Goal: Complete application form: Complete application form

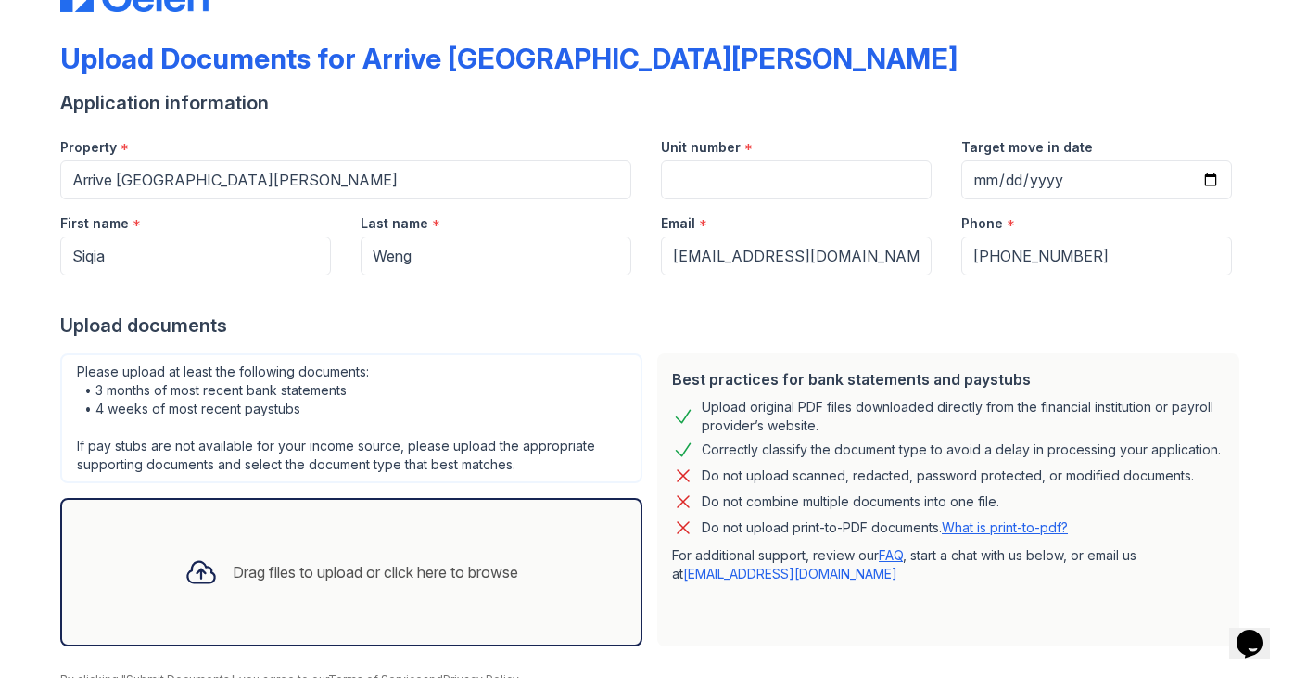
scroll to position [92, 0]
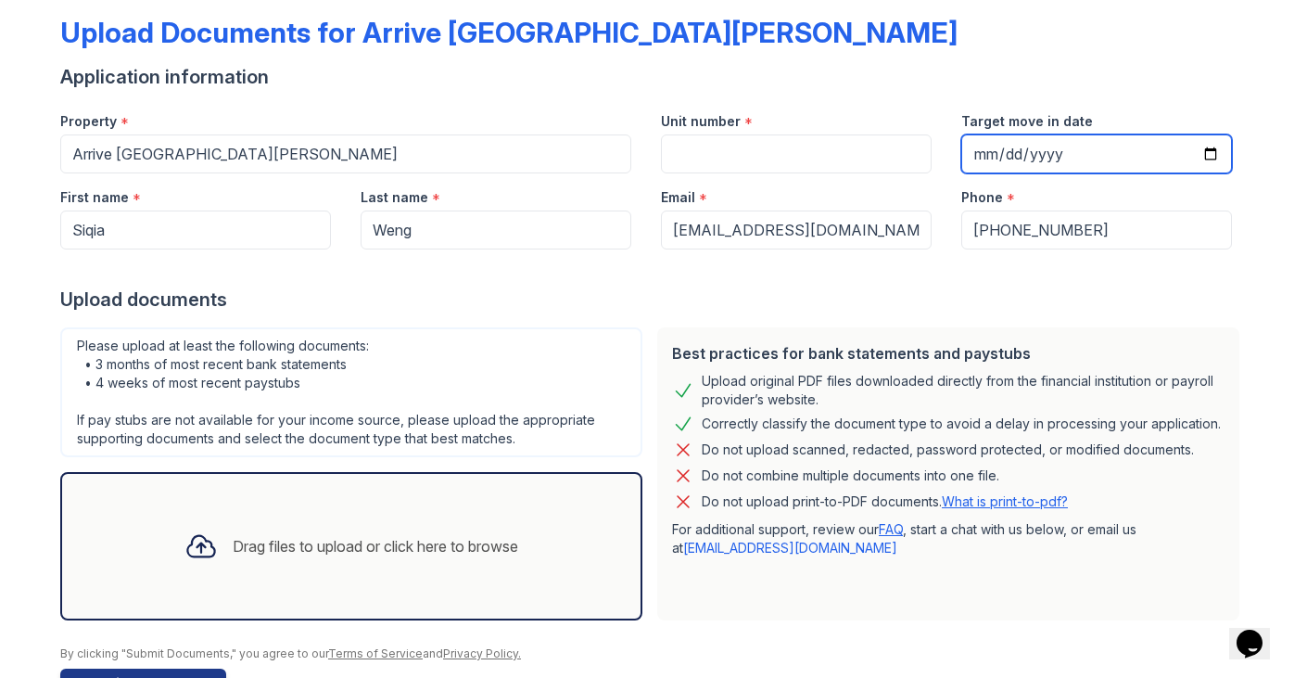
click at [985, 145] on input "Target move in date" at bounding box center [1096, 153] width 271 height 39
click at [988, 159] on input "Target move in date" at bounding box center [1096, 153] width 271 height 39
click at [827, 122] on div "Unit number *" at bounding box center [796, 115] width 271 height 37
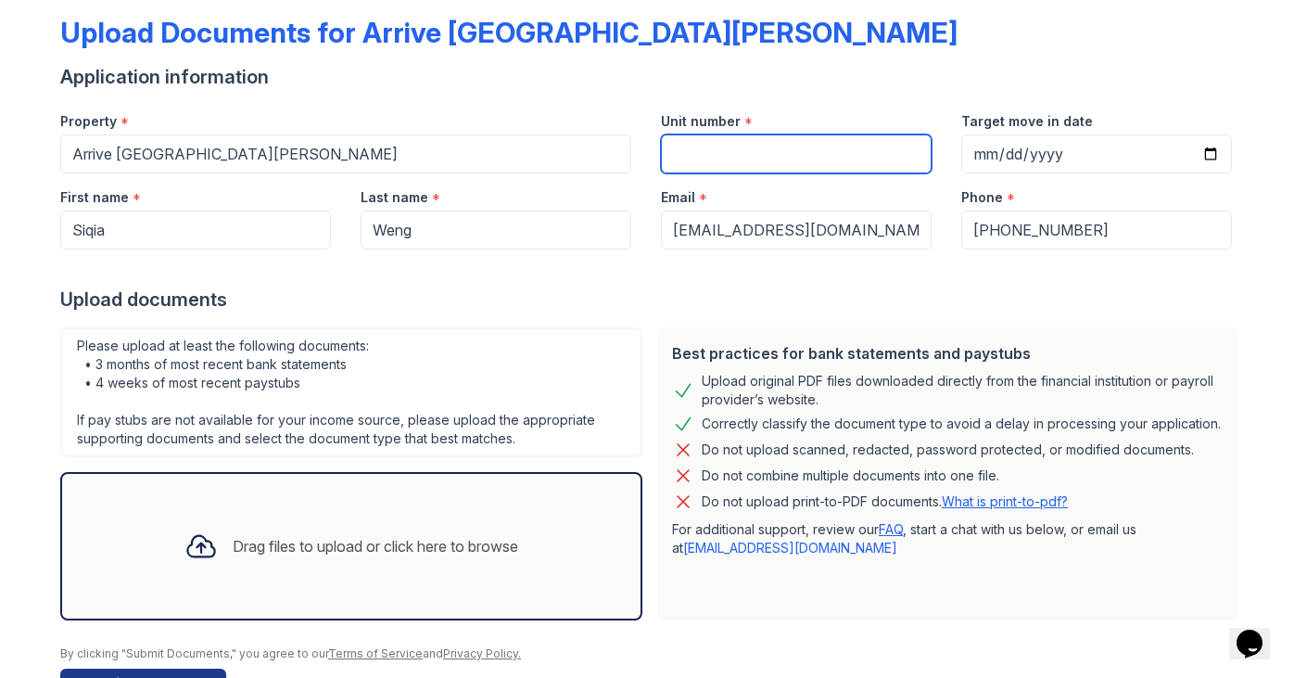
click at [827, 146] on input "Unit number" at bounding box center [796, 153] width 271 height 39
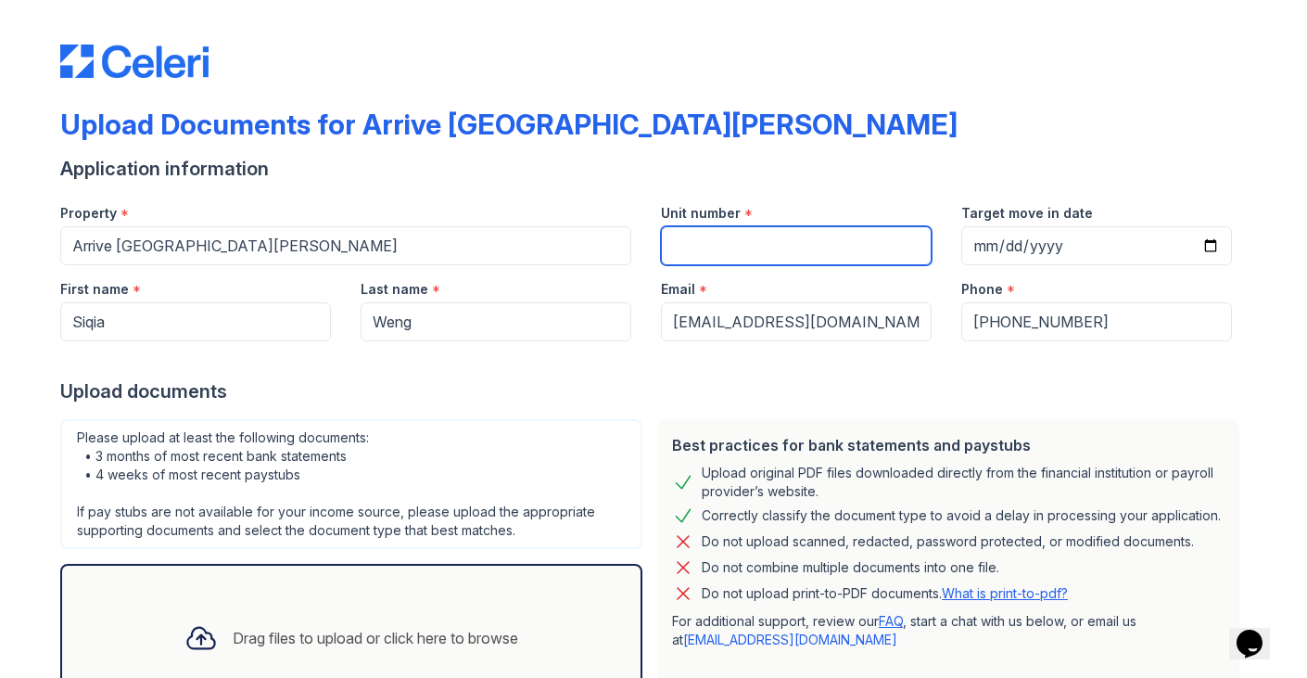
scroll to position [22, 0]
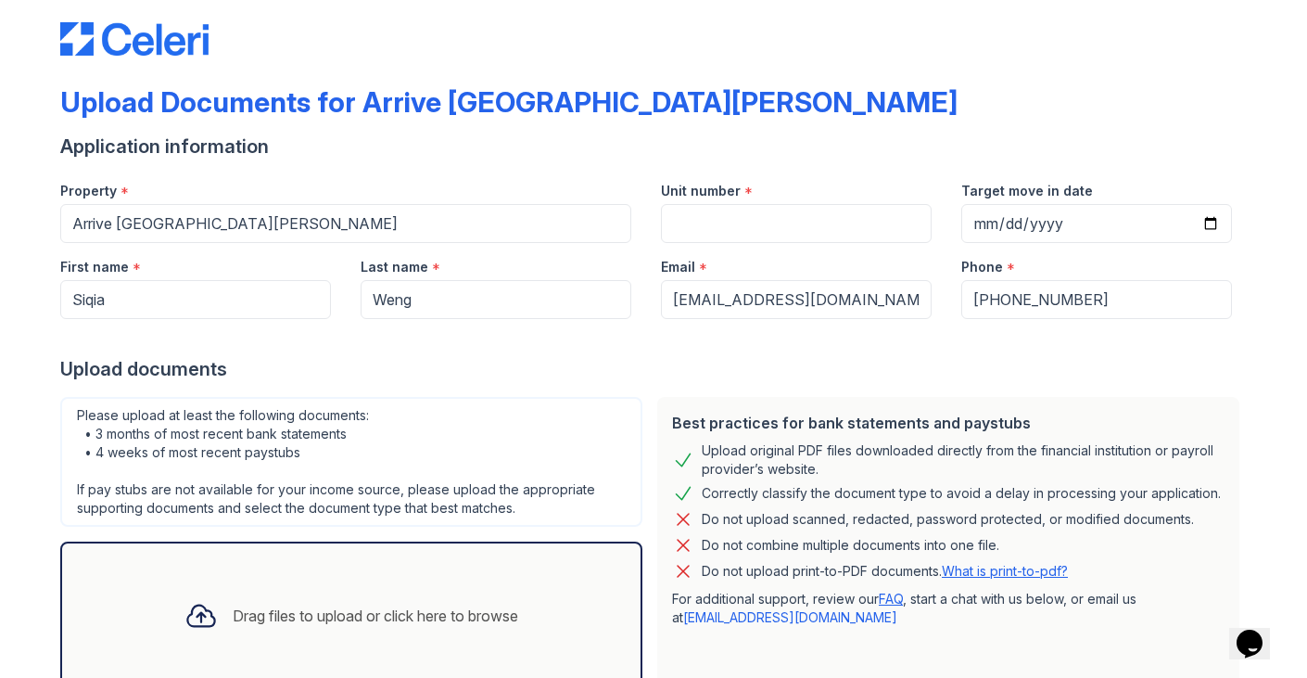
click at [791, 102] on div "Upload Documents for Arrive [GEOGRAPHIC_DATA][PERSON_NAME]" at bounding box center [653, 109] width 1187 height 48
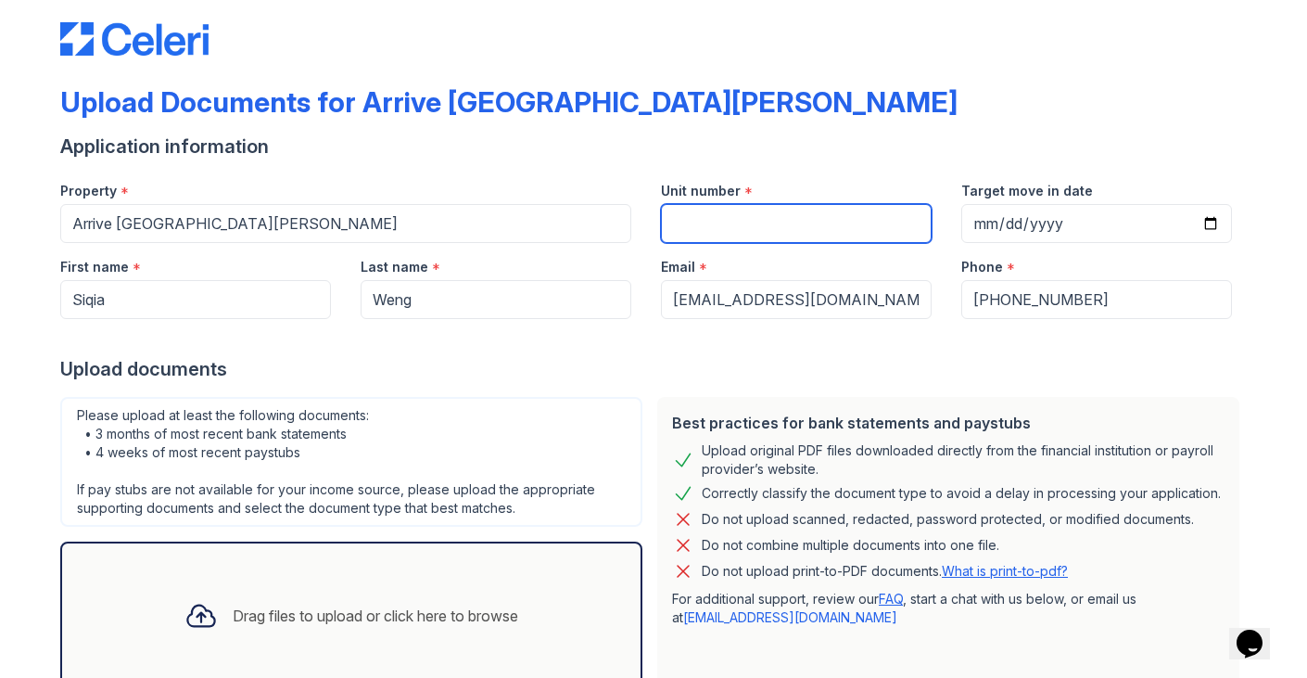
click at [768, 233] on input "Unit number" at bounding box center [796, 223] width 271 height 39
click at [755, 222] on input "Unit number" at bounding box center [796, 223] width 271 height 39
type input "1311"
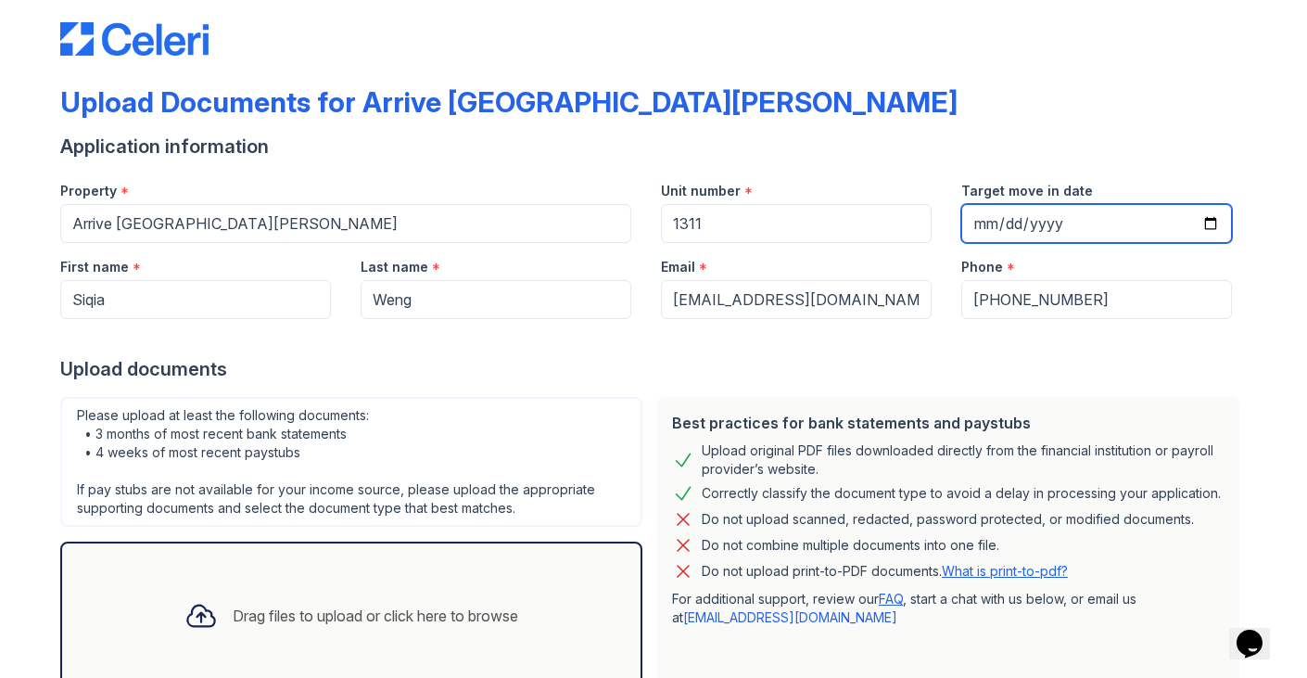
click at [990, 222] on input "Target move in date" at bounding box center [1096, 223] width 271 height 39
click at [1011, 217] on input "[DATE]" at bounding box center [1096, 223] width 271 height 39
type input "[DATE]"
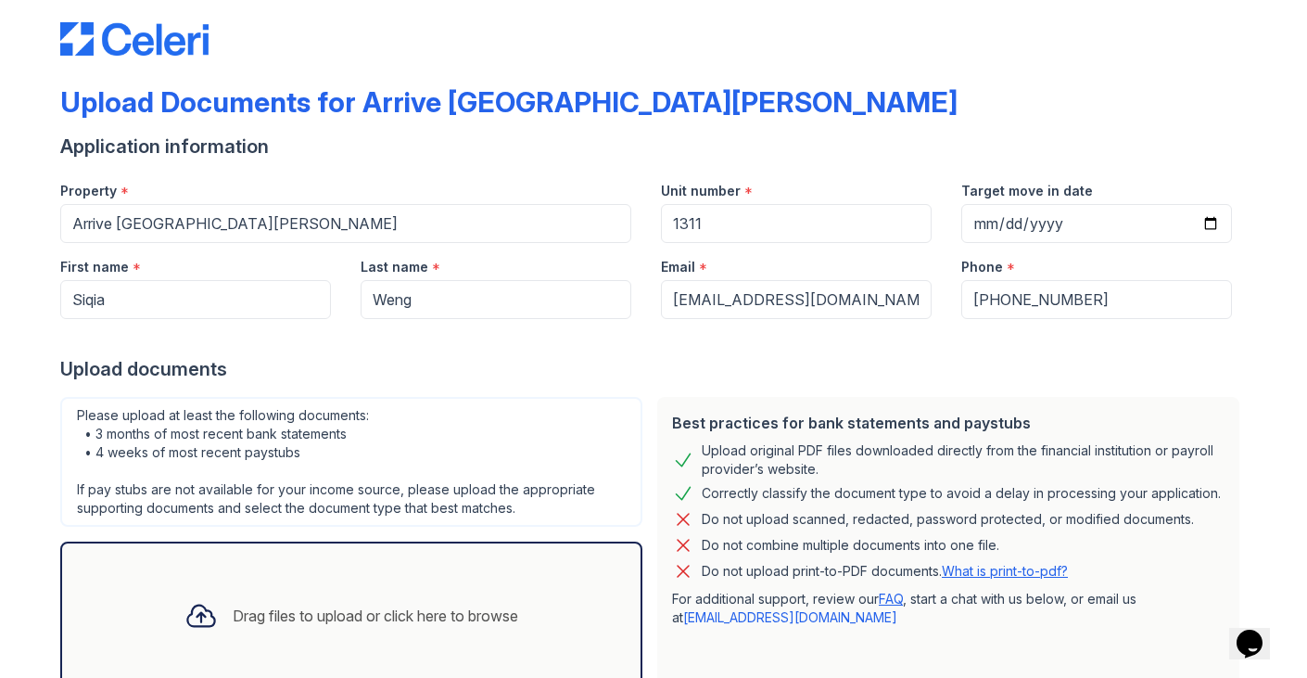
click at [973, 344] on div at bounding box center [653, 337] width 1187 height 37
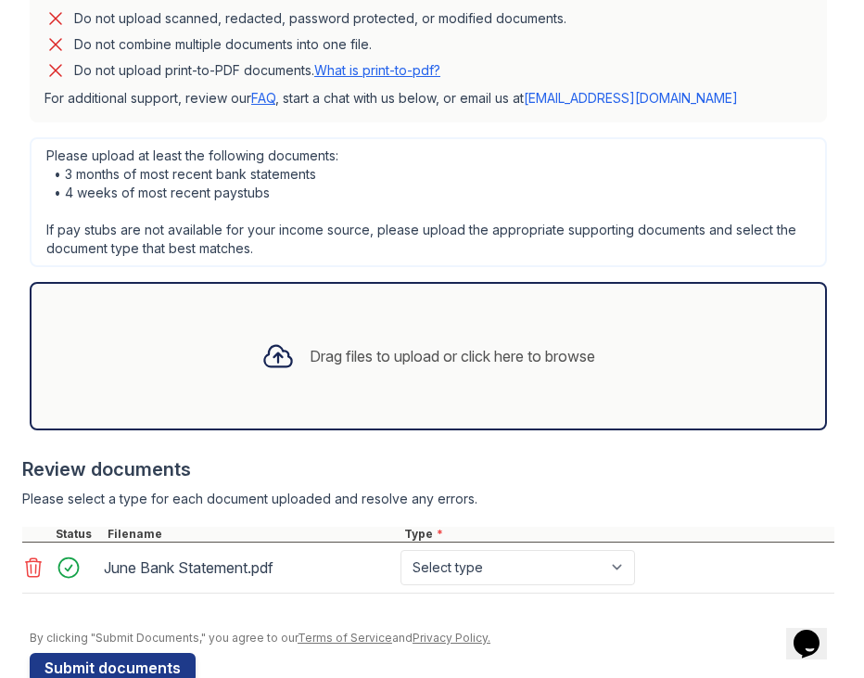
scroll to position [550, 0]
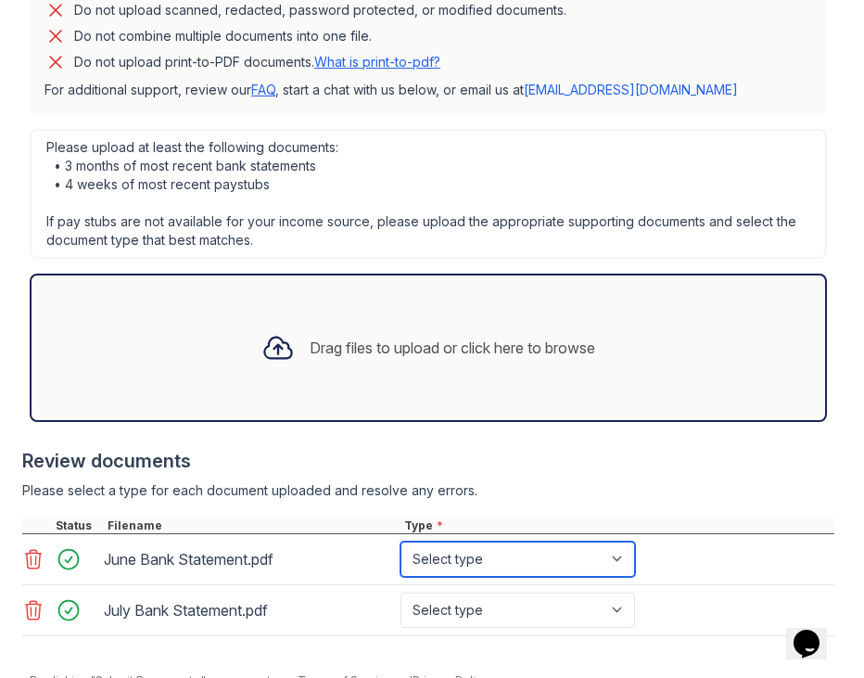
click at [505, 541] on select "Select type Paystub Bank Statement Offer Letter Tax Documents Benefit Award Let…" at bounding box center [518, 558] width 235 height 35
select select "bank_statement"
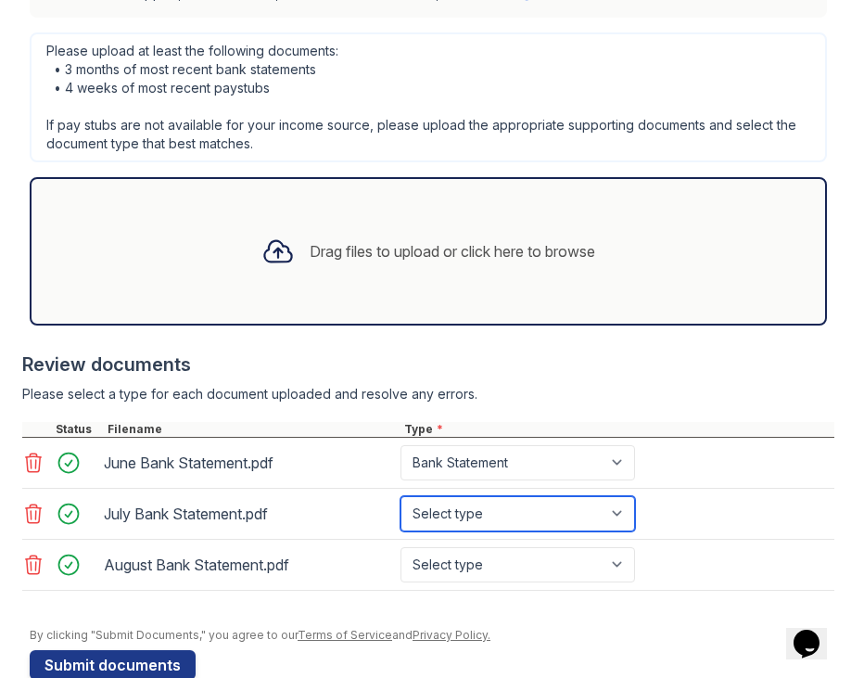
click at [497, 496] on select "Select type Paystub Bank Statement Offer Letter Tax Documents Benefit Award Let…" at bounding box center [518, 513] width 235 height 35
select select "bank_statement"
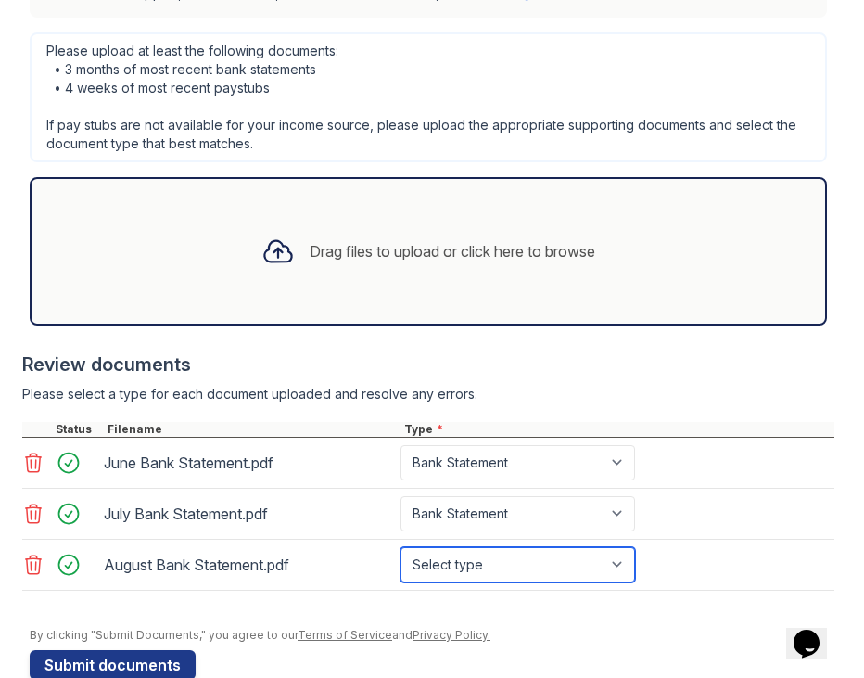
click at [508, 547] on select "Select type Paystub Bank Statement Offer Letter Tax Documents Benefit Award Let…" at bounding box center [518, 564] width 235 height 35
select select "bank_statement"
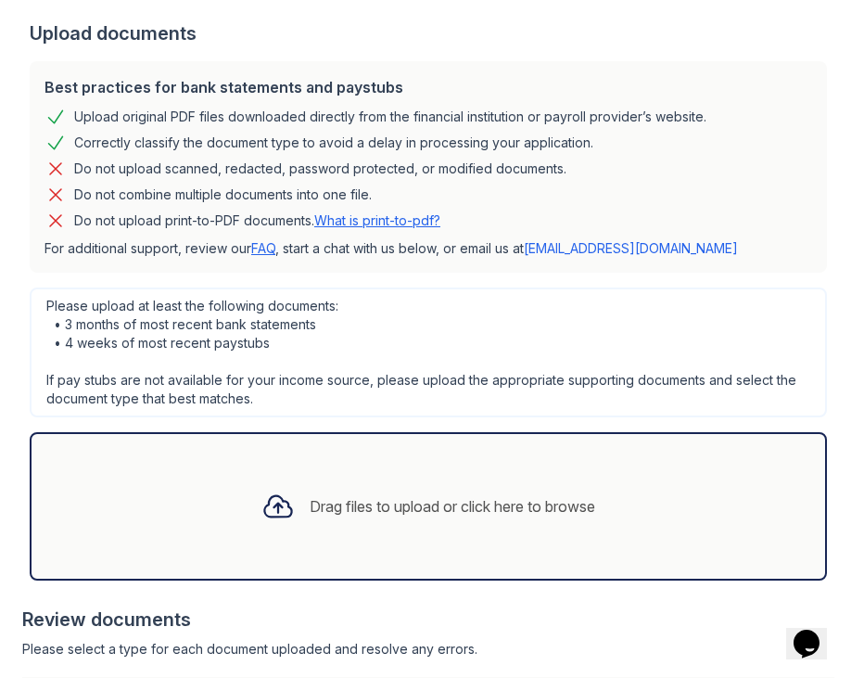
scroll to position [390, 0]
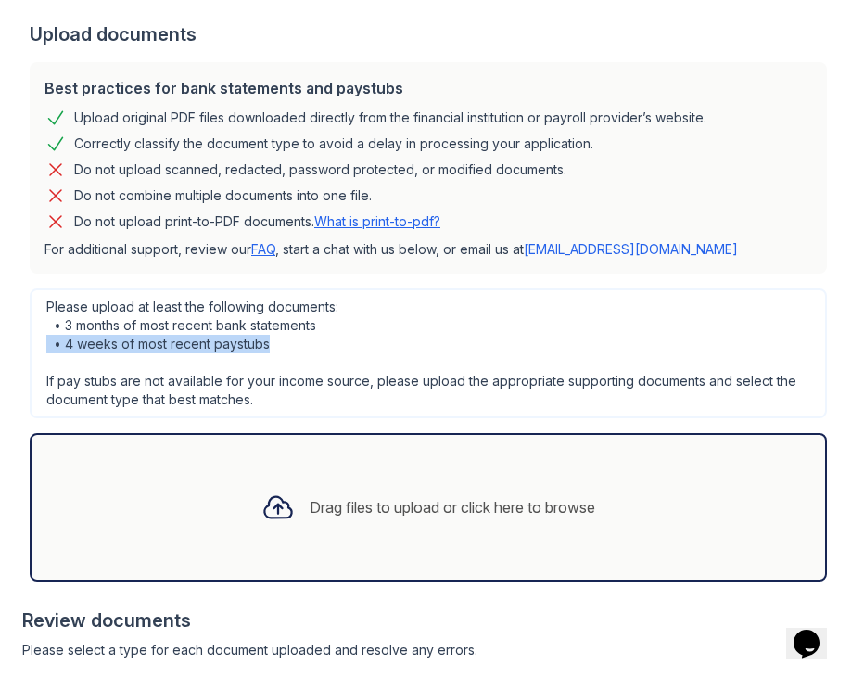
drag, startPoint x: 267, startPoint y: 314, endPoint x: 18, endPoint y: 314, distance: 249.4
click at [18, 314] on main "Upload Documents for Arrive [GEOGRAPHIC_DATA][PERSON_NAME] Application informat…" at bounding box center [432, 339] width 864 height 678
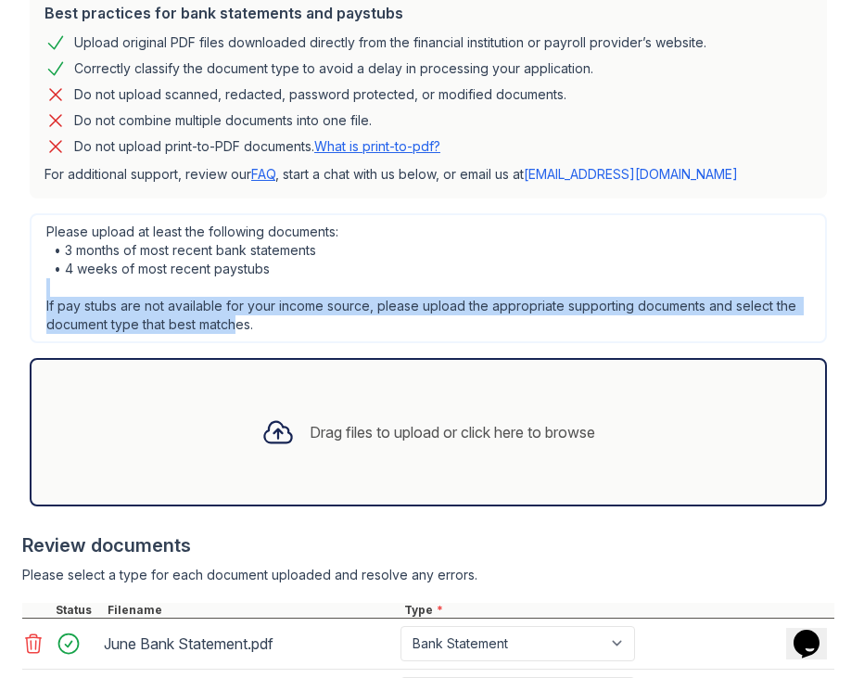
drag, startPoint x: 239, startPoint y: 286, endPoint x: 31, endPoint y: 261, distance: 210.1
click at [31, 261] on div "Please upload at least the following documents: • 3 months of most recent bank …" at bounding box center [428, 278] width 797 height 130
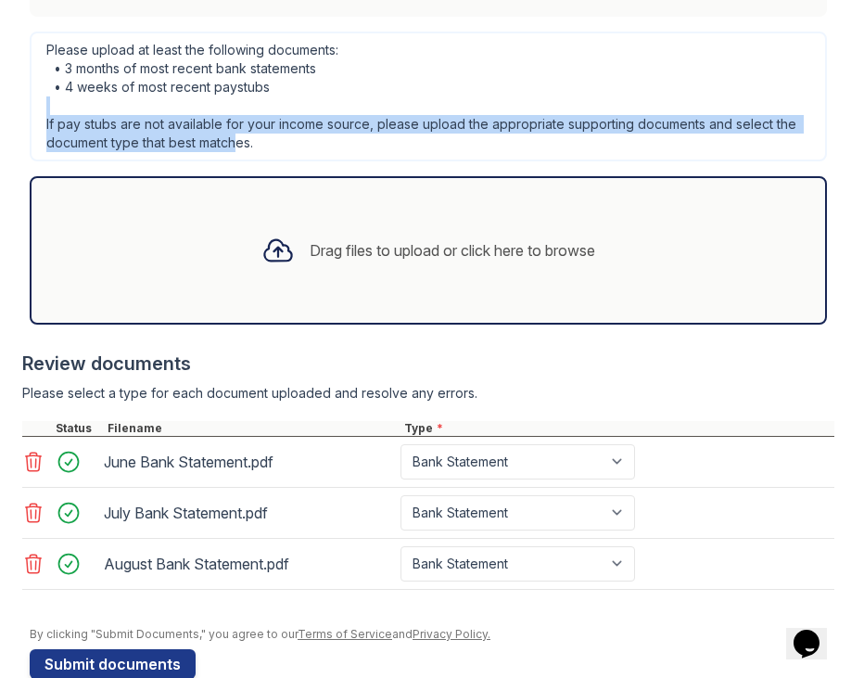
scroll to position [652, 0]
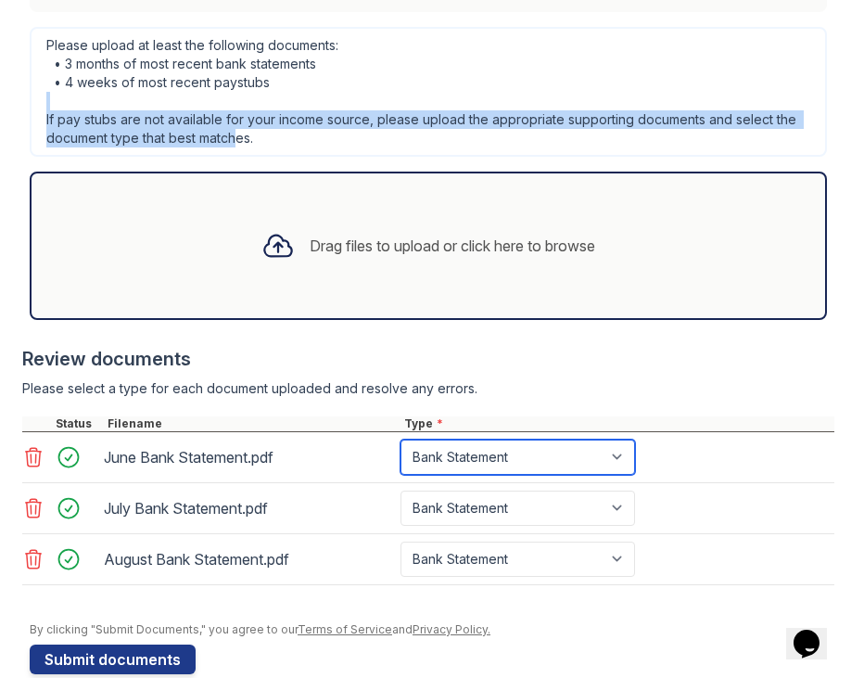
click at [484, 439] on select "Select type Paystub Bank Statement Offer Letter Tax Documents Benefit Award Let…" at bounding box center [518, 456] width 235 height 35
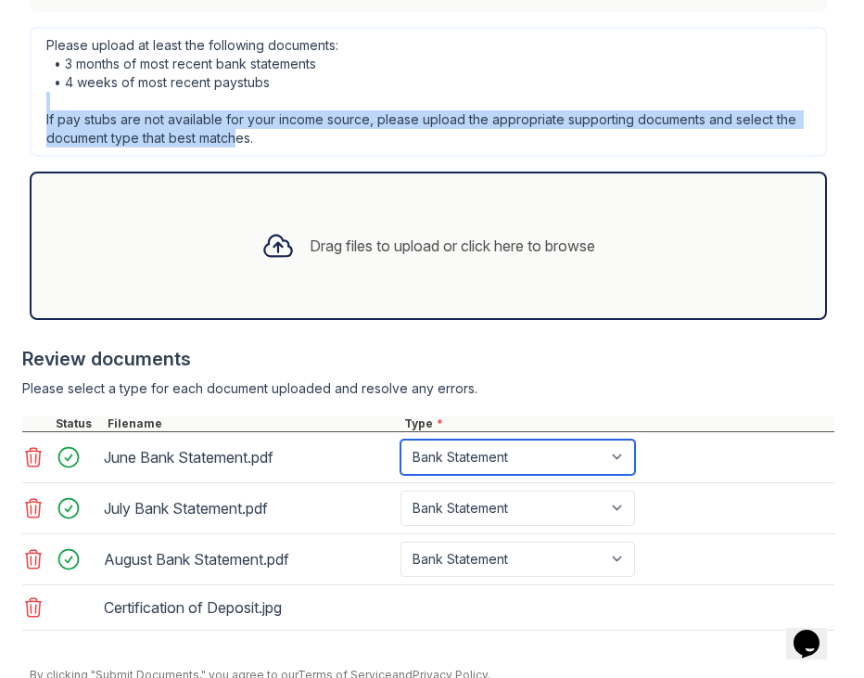
scroll to position [697, 0]
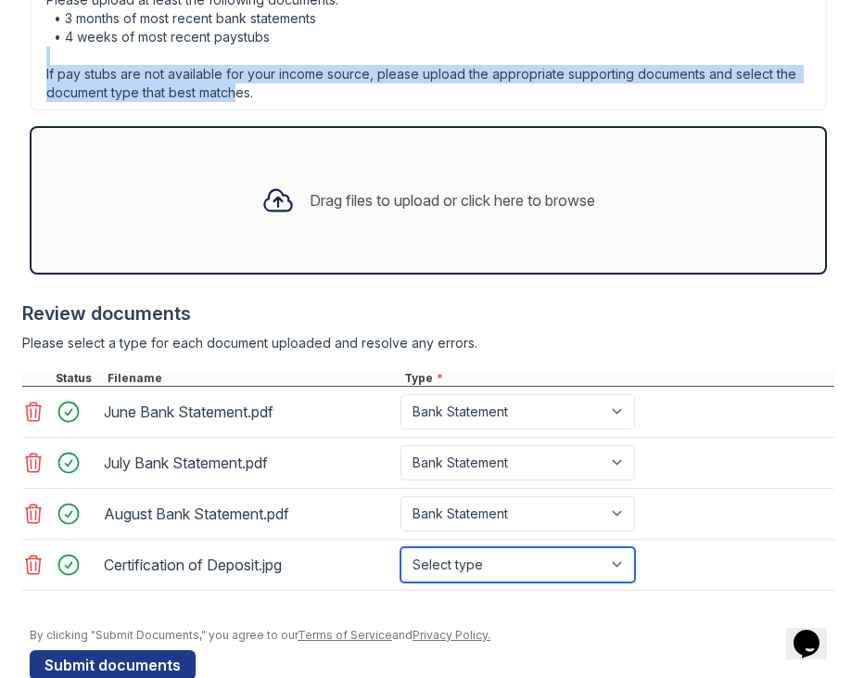
click at [488, 547] on select "Select type Paystub Bank Statement Offer Letter Tax Documents Benefit Award Let…" at bounding box center [518, 564] width 235 height 35
select select "other"
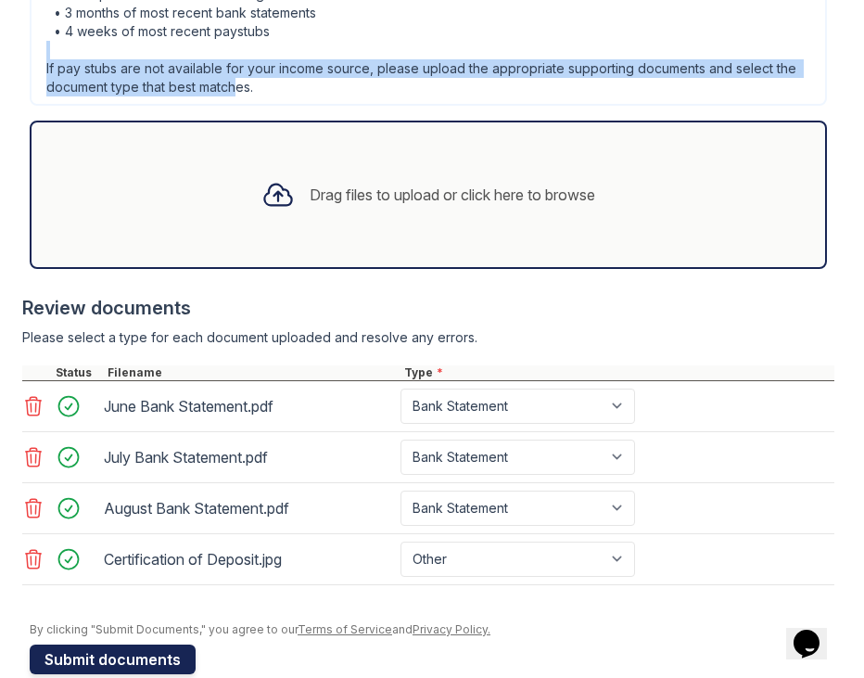
click at [144, 644] on button "Submit documents" at bounding box center [113, 659] width 166 height 30
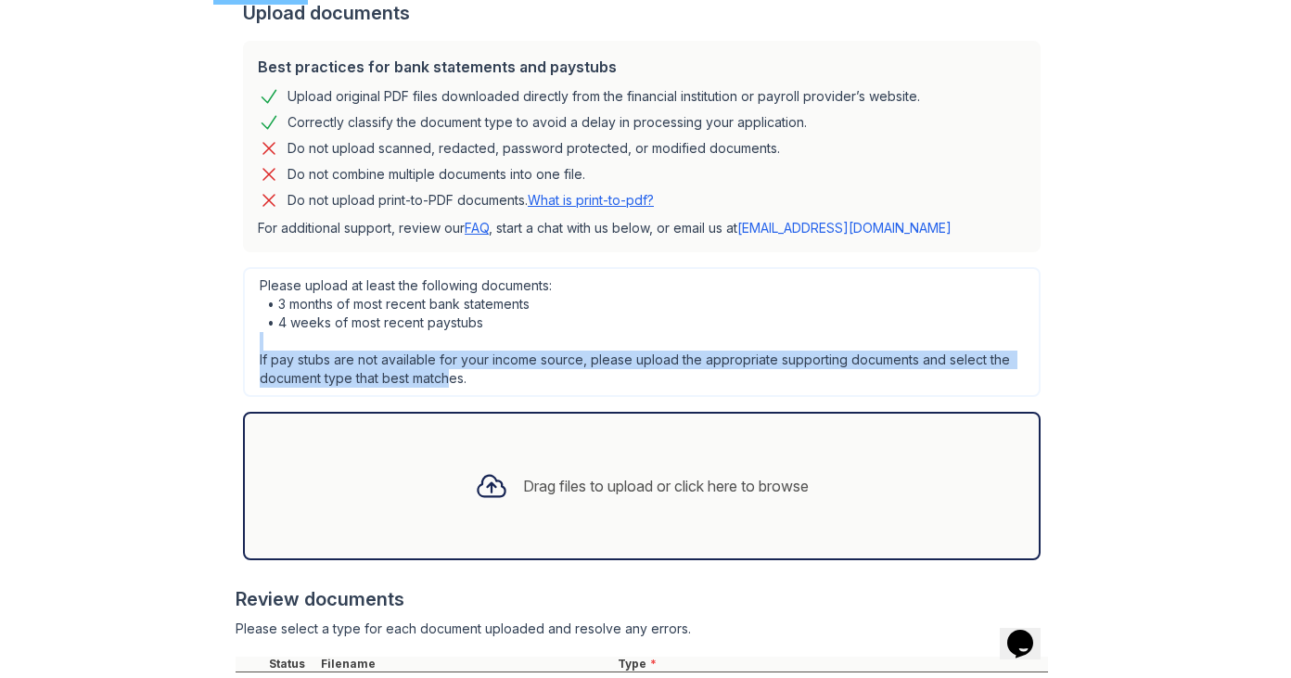
scroll to position [377, 0]
